Goal: Task Accomplishment & Management: Use online tool/utility

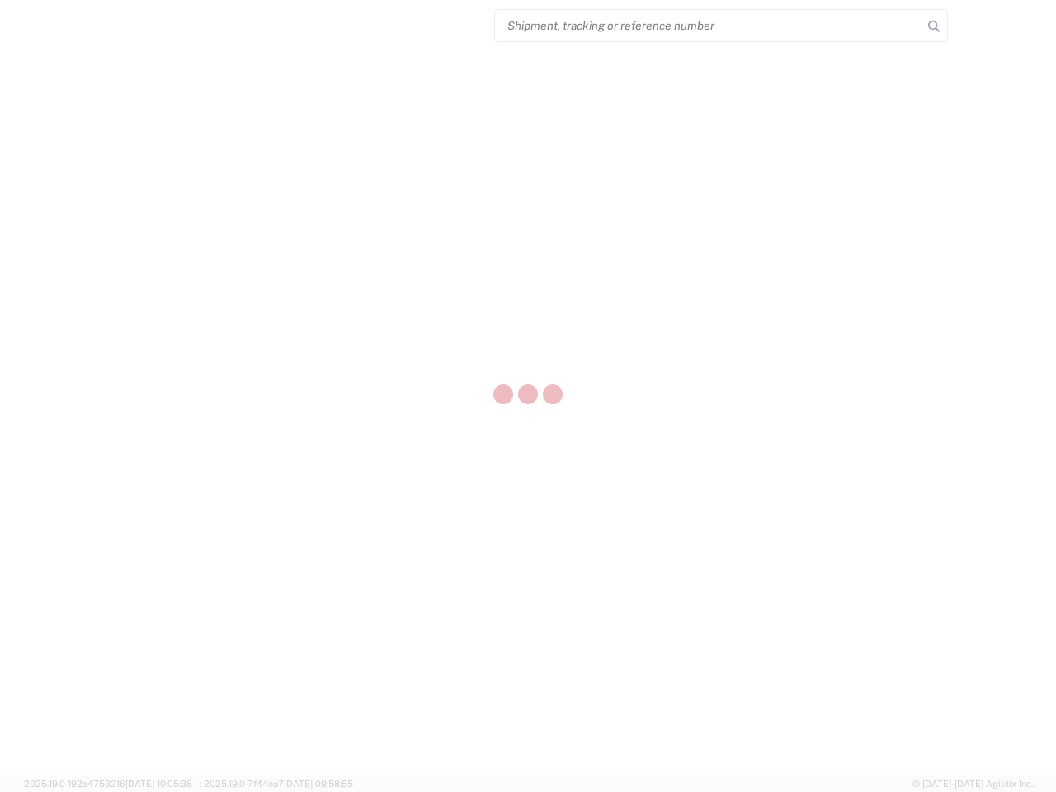
select select "US"
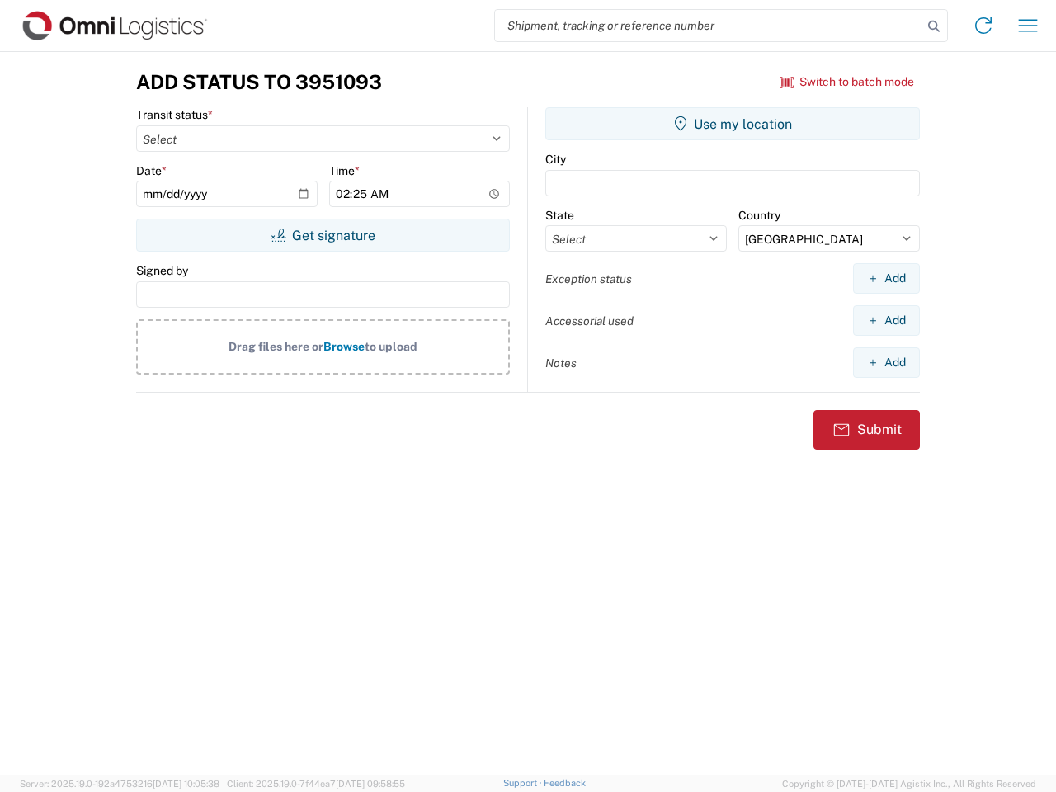
click at [708, 26] on input "search" at bounding box center [708, 25] width 427 height 31
click at [934, 26] on icon at bounding box center [933, 26] width 23 height 23
click at [983, 26] on icon at bounding box center [983, 25] width 26 height 26
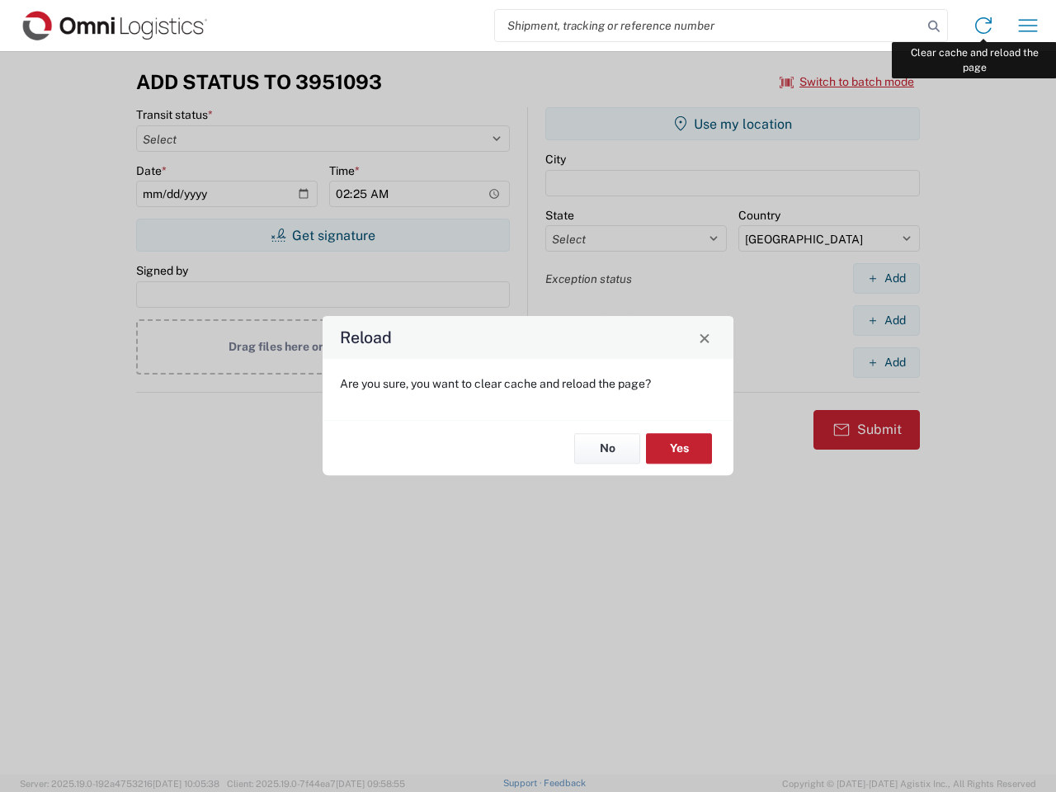
click at [1028, 26] on div "Reload Are you sure, you want to clear cache and reload the page? No Yes" at bounding box center [528, 396] width 1056 height 792
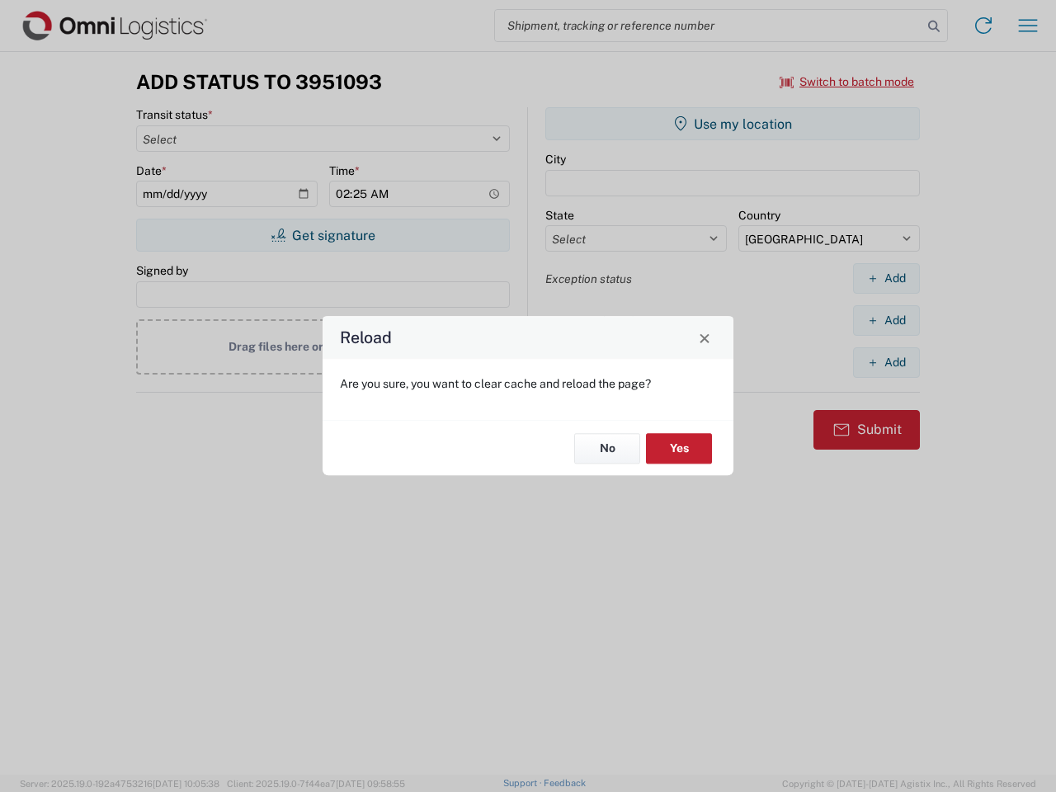
click at [847, 82] on div "Reload Are you sure, you want to clear cache and reload the page? No Yes" at bounding box center [528, 396] width 1056 height 792
click at [322, 235] on div "Reload Are you sure, you want to clear cache and reload the page? No Yes" at bounding box center [528, 396] width 1056 height 792
click at [732, 124] on div "Reload Are you sure, you want to clear cache and reload the page? No Yes" at bounding box center [528, 396] width 1056 height 792
click at [886, 278] on div "Reload Are you sure, you want to clear cache and reload the page? No Yes" at bounding box center [528, 396] width 1056 height 792
click at [886, 320] on div "Reload Are you sure, you want to clear cache and reload the page? No Yes" at bounding box center [528, 396] width 1056 height 792
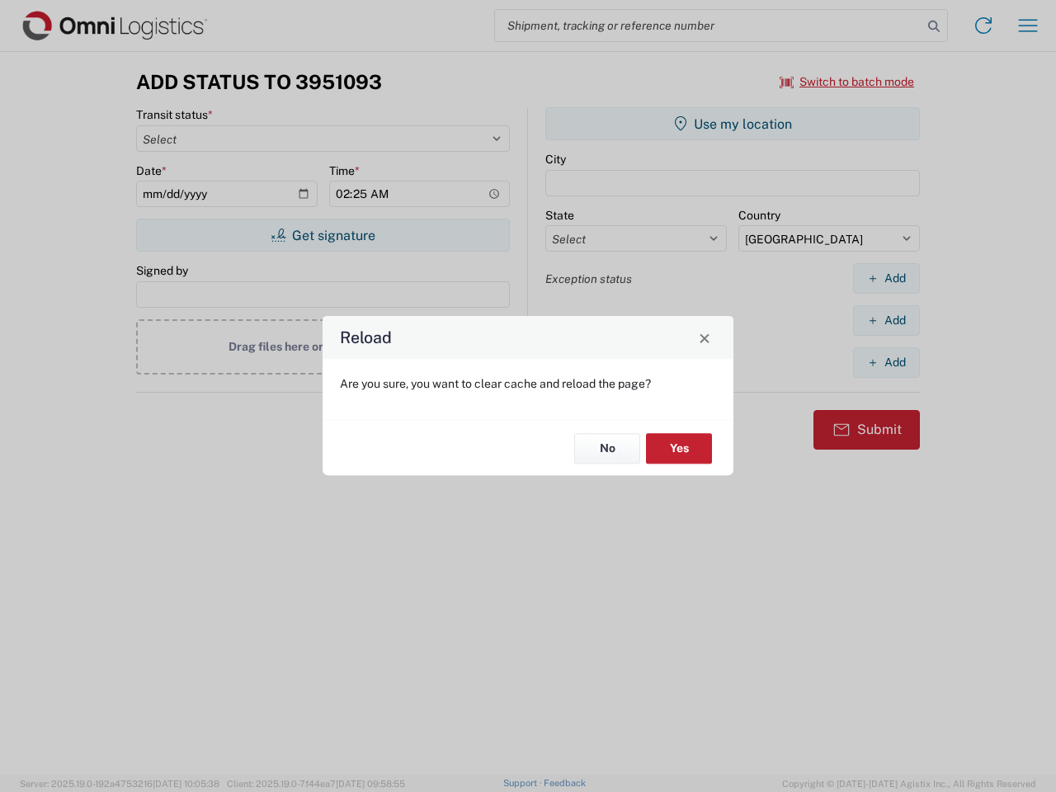
click at [886, 362] on div "Reload Are you sure, you want to clear cache and reload the page? No Yes" at bounding box center [528, 396] width 1056 height 792
